Goal: Find specific page/section: Find specific page/section

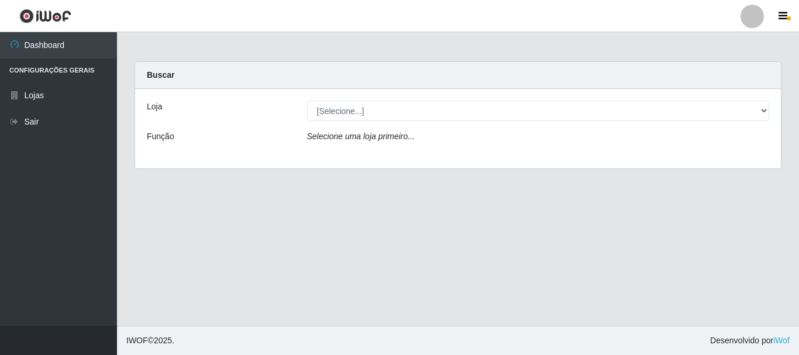
click at [396, 138] on icon "Selecione uma loja primeiro..." at bounding box center [361, 136] width 108 height 9
click at [375, 100] on div "Loja [Selecione...] O Cestão - Bayeux Função Selecione uma loja primeiro..." at bounding box center [458, 129] width 646 height 80
click at [373, 100] on div "Loja [Selecione...] O Cestão - Bayeux Função Selecione uma loja primeiro..." at bounding box center [458, 129] width 646 height 80
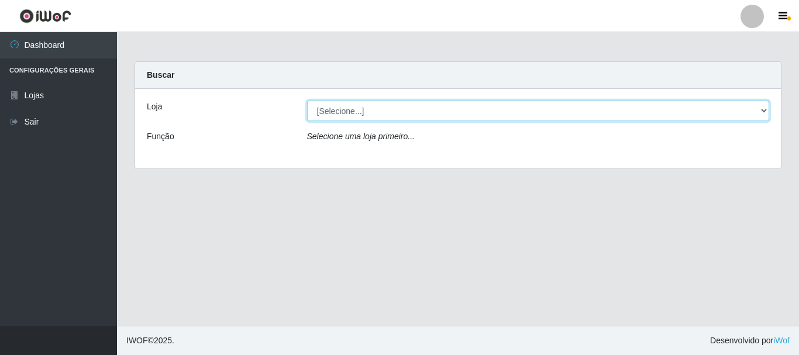
click at [370, 106] on select "[Selecione...] O Cestão - [GEOGRAPHIC_DATA]" at bounding box center [538, 111] width 463 height 20
click at [389, 114] on select "[Selecione...] O Cestão - [GEOGRAPHIC_DATA]" at bounding box center [538, 111] width 463 height 20
select select "238"
click at [307, 101] on select "[Selecione...] O Cestão - [GEOGRAPHIC_DATA]" at bounding box center [538, 111] width 463 height 20
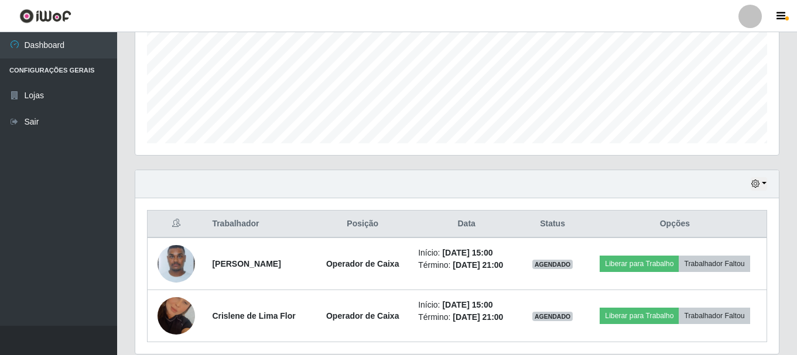
scroll to position [318, 0]
